Goal: Task Accomplishment & Management: Manage account settings

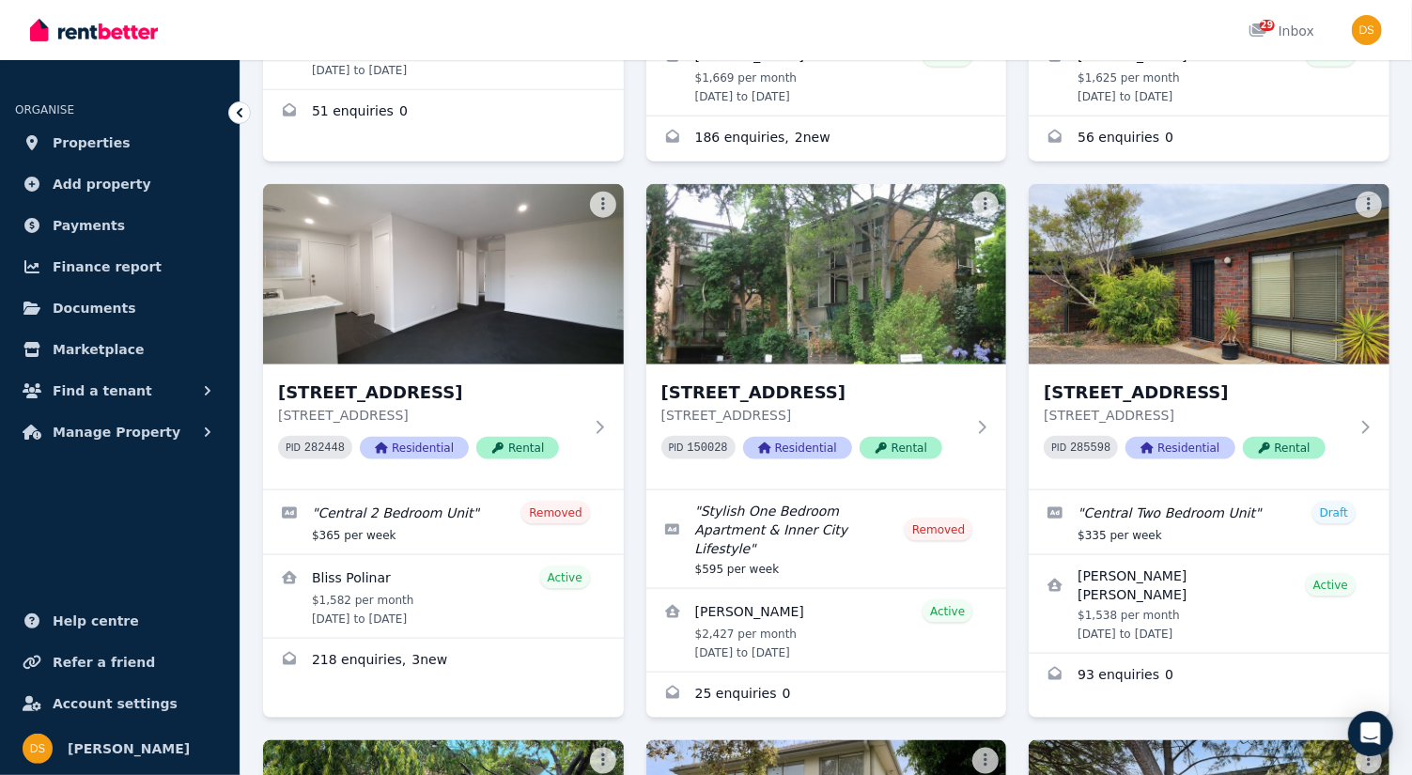
scroll to position [1147, 0]
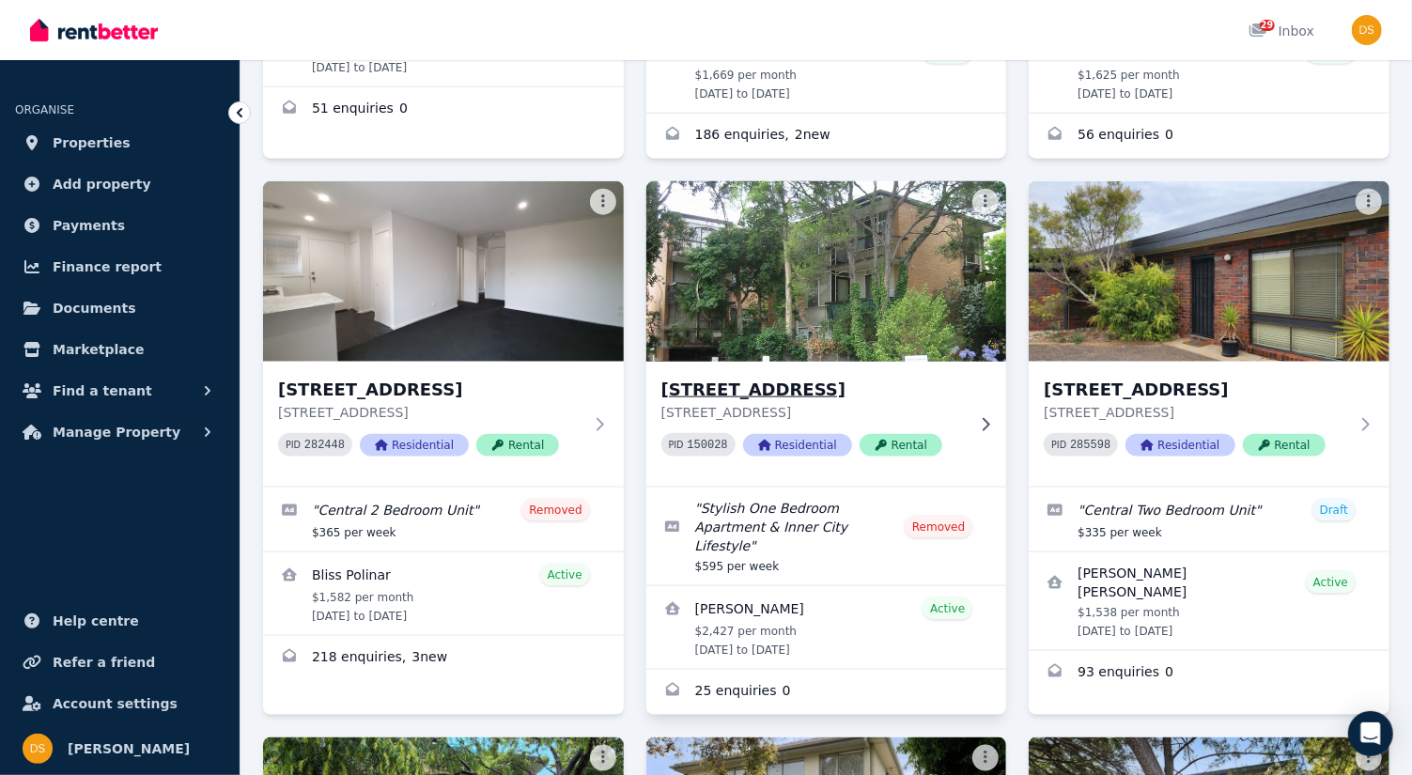
click at [897, 242] on img at bounding box center [826, 272] width 379 height 190
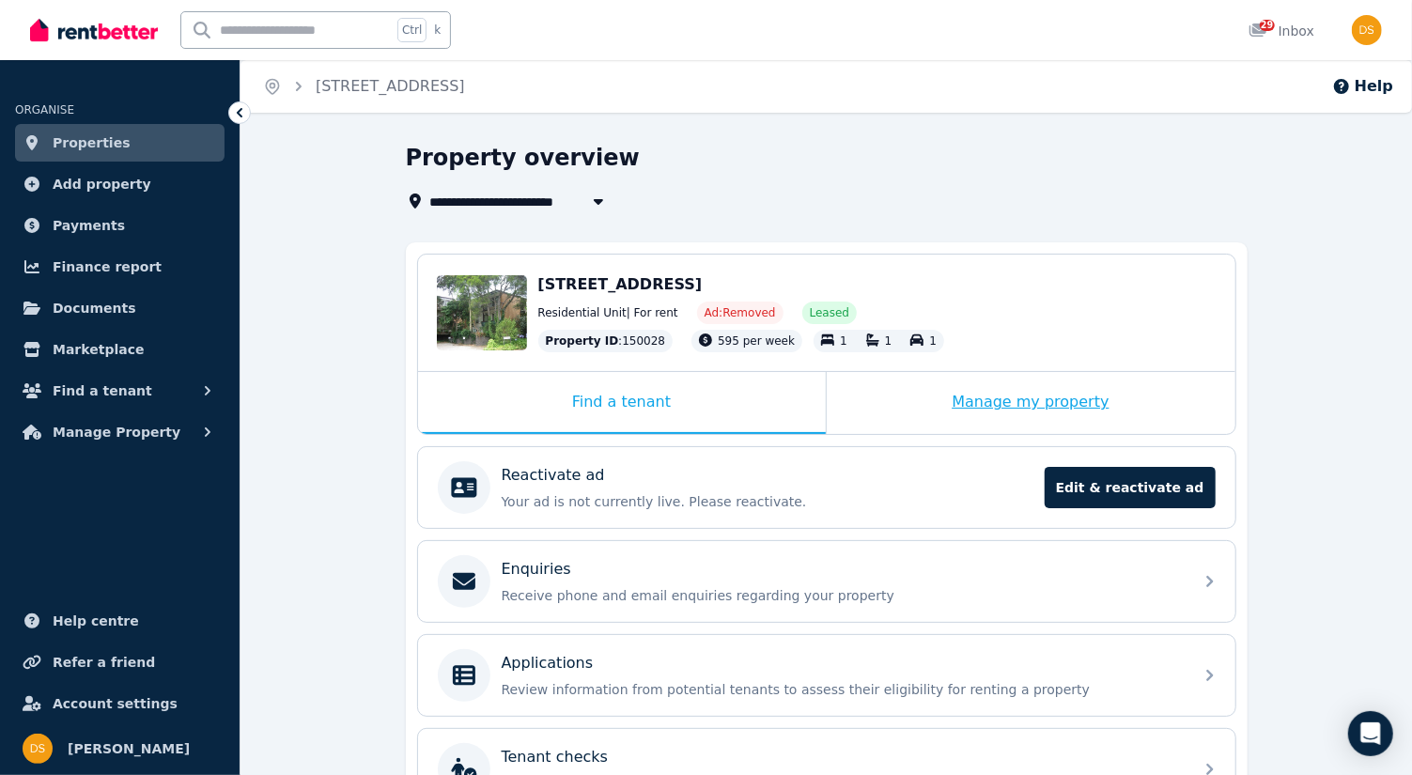
click at [1068, 398] on div "Manage my property" at bounding box center [1031, 403] width 409 height 62
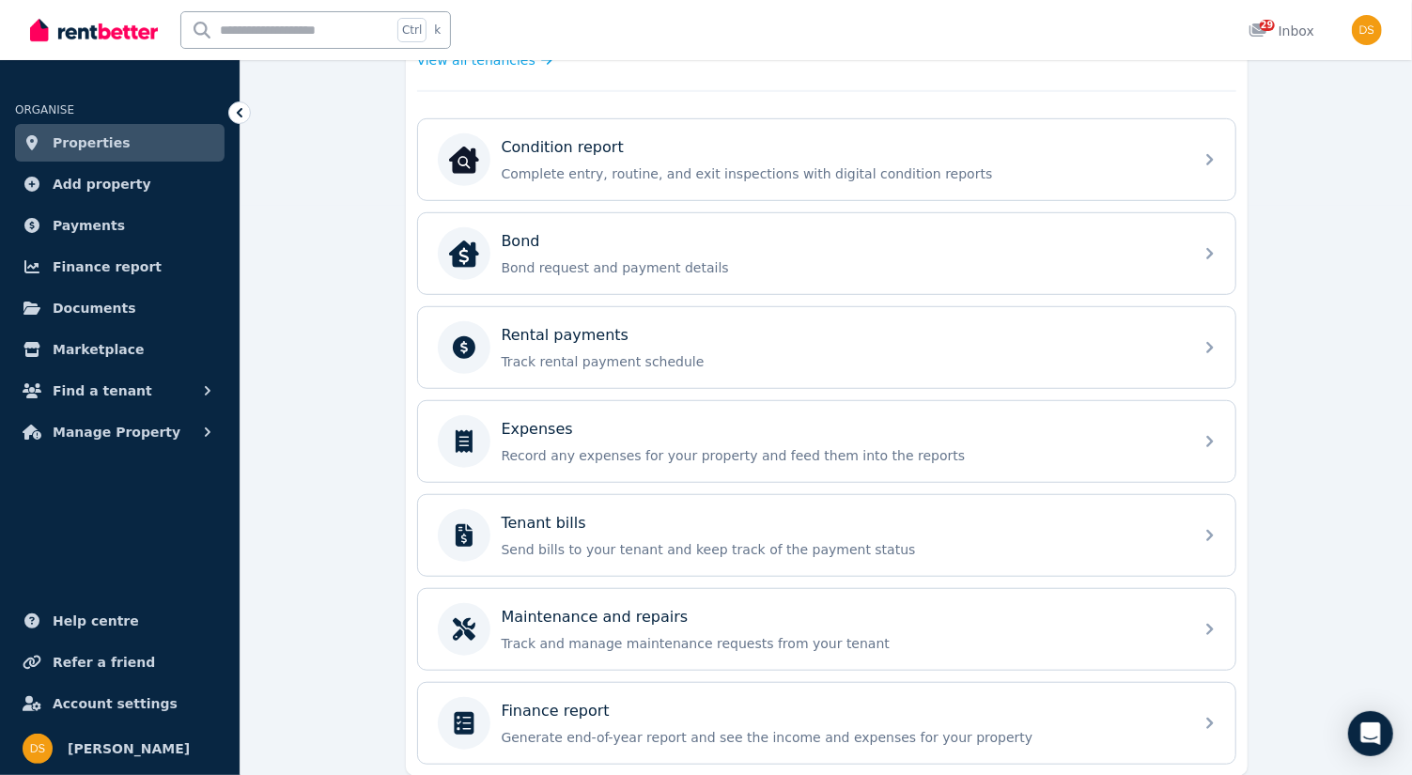
scroll to position [624, 0]
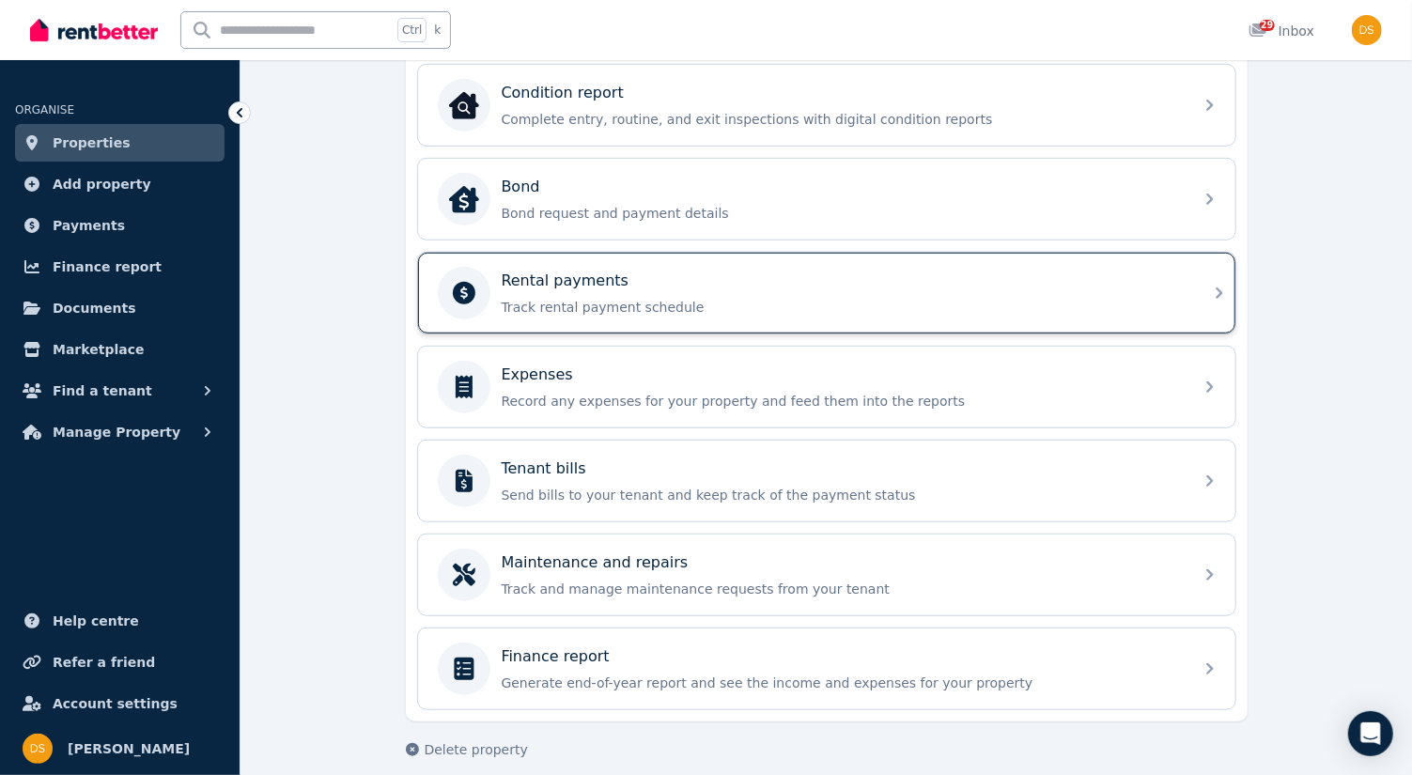
click at [1216, 288] on icon at bounding box center [1219, 293] width 7 height 11
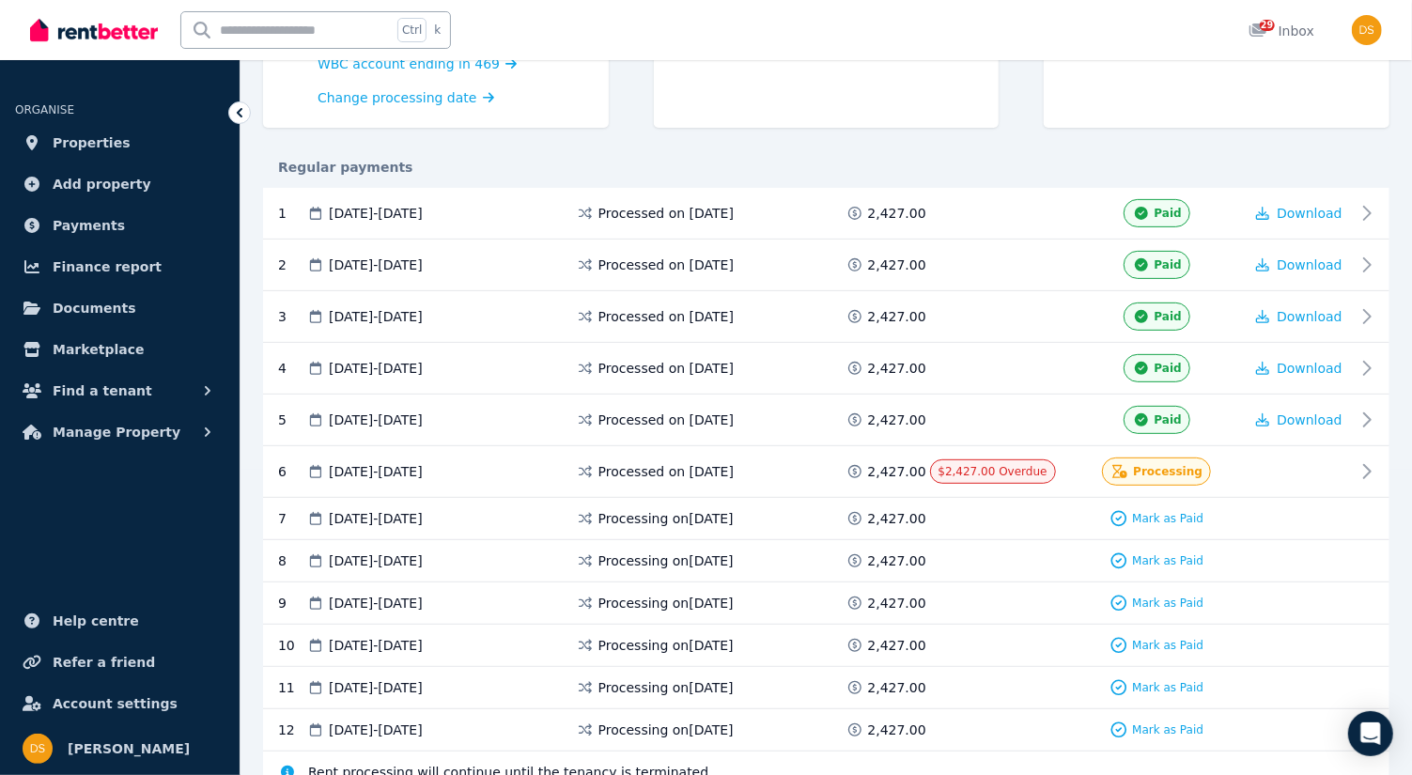
scroll to position [313, 0]
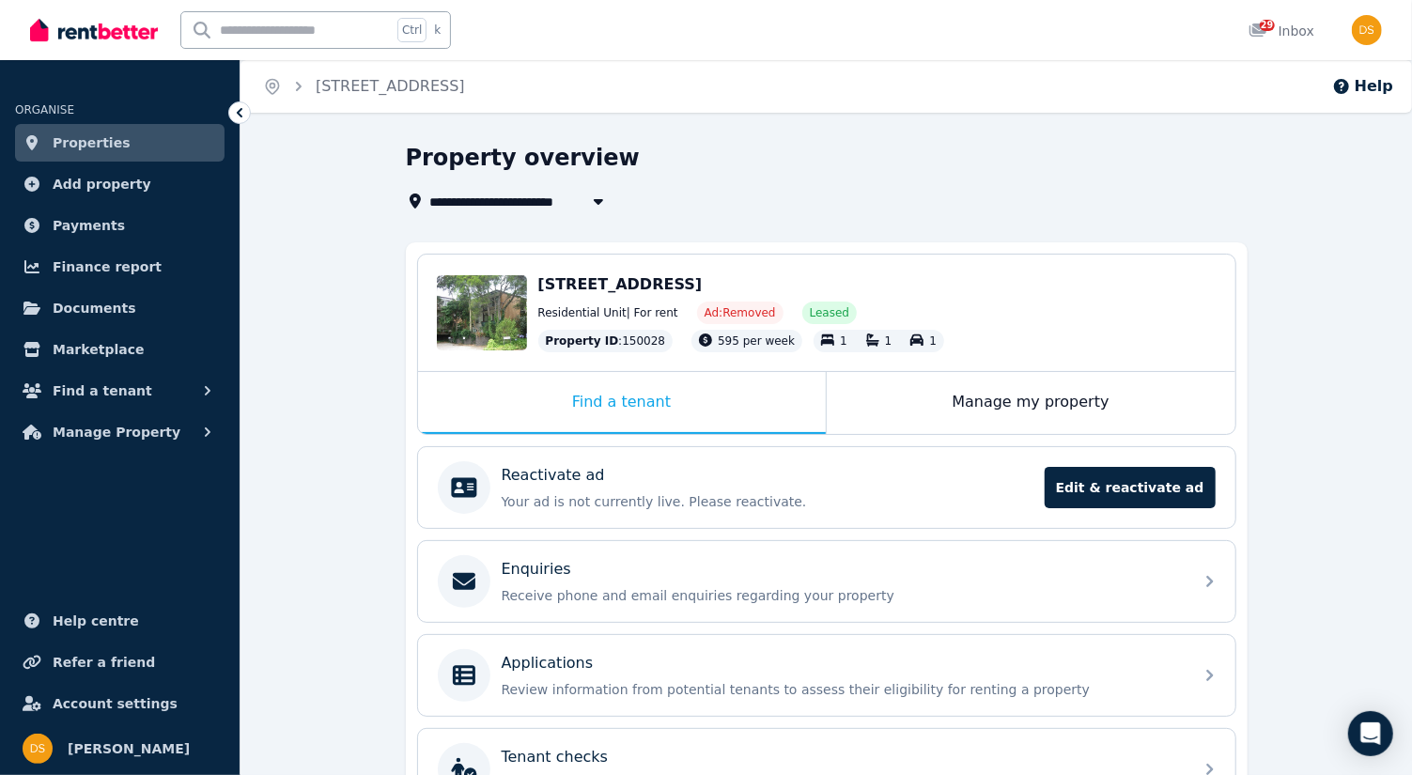
click at [97, 142] on span "Properties" at bounding box center [92, 143] width 78 height 23
